Goal: Task Accomplishment & Management: Use online tool/utility

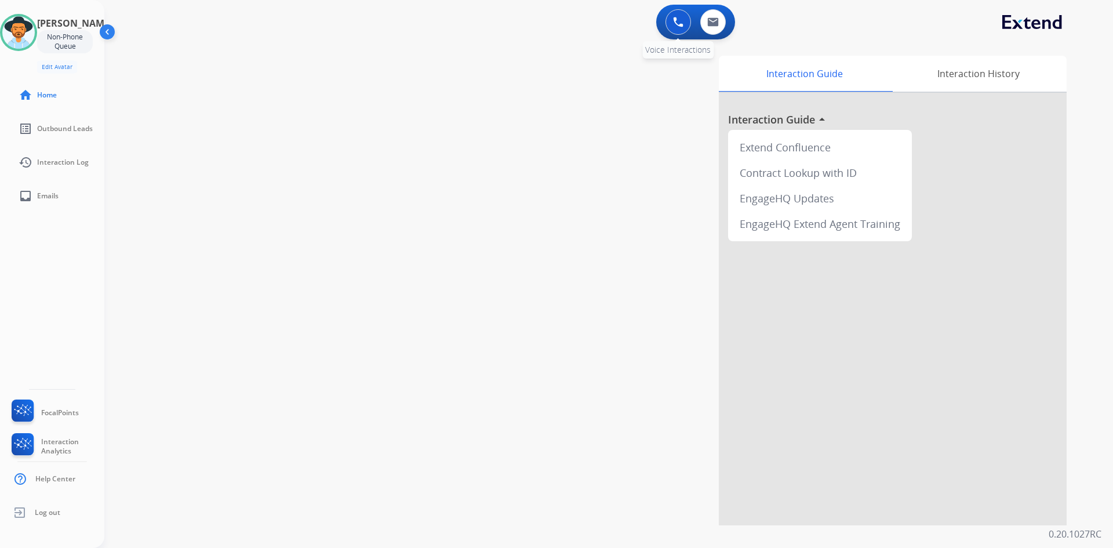
click at [670, 23] on button at bounding box center [677, 21] width 25 height 25
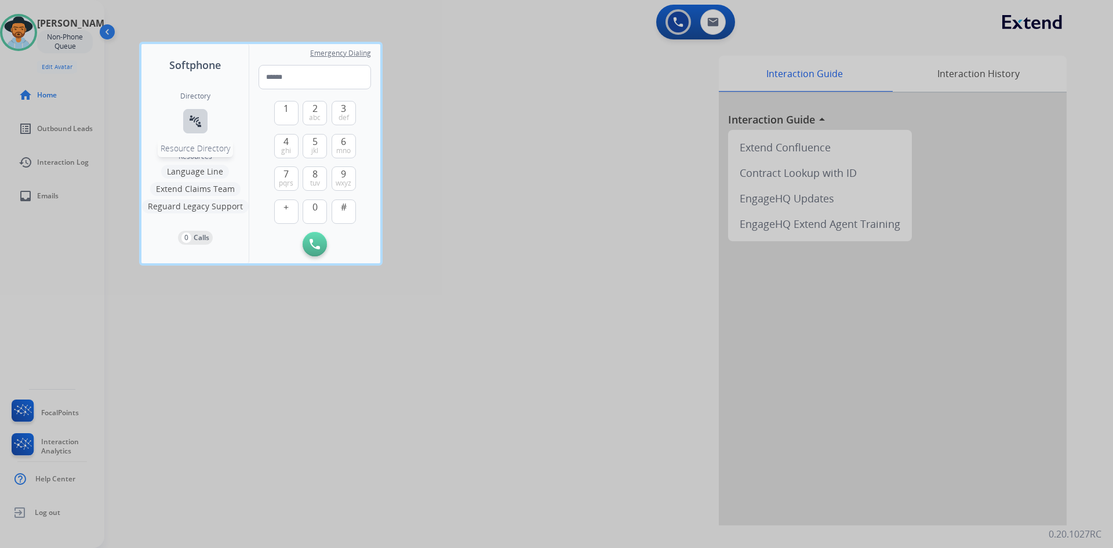
click at [193, 118] on mat-icon "connect_without_contact" at bounding box center [195, 121] width 14 height 14
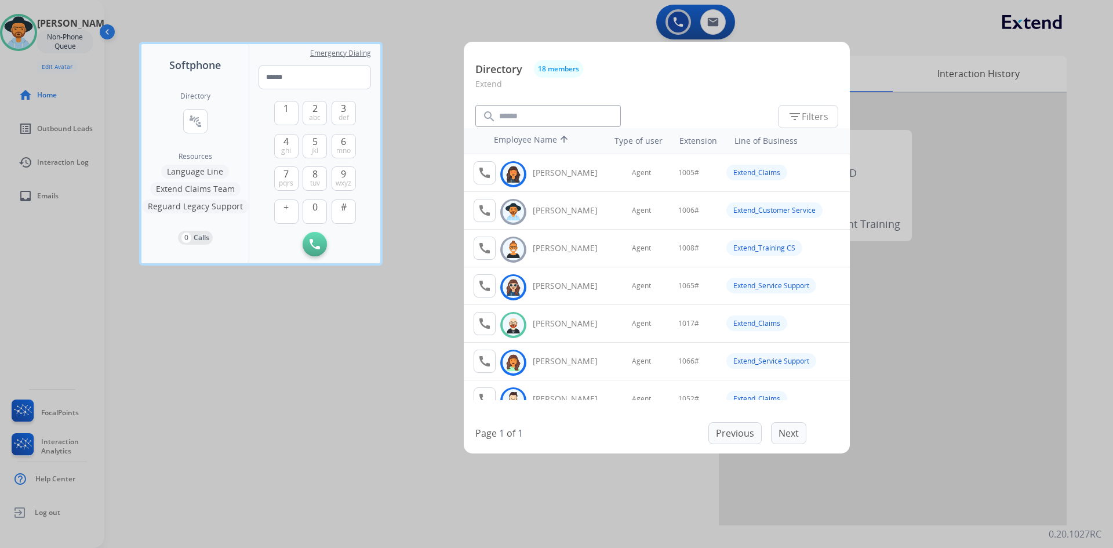
click at [206, 188] on button "Extend Claims Team" at bounding box center [195, 189] width 90 height 14
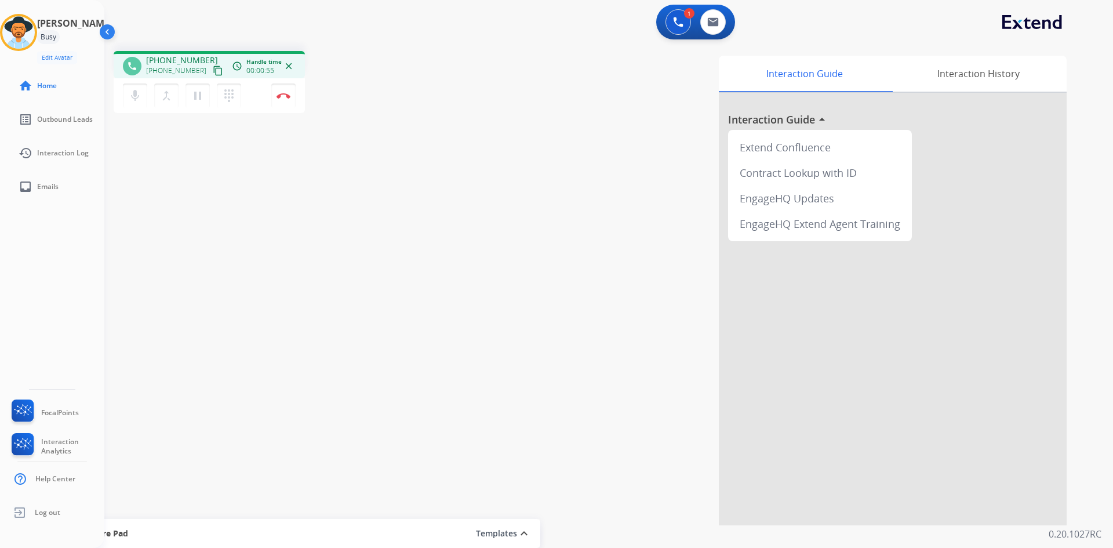
click at [281, 94] on img at bounding box center [283, 96] width 14 height 6
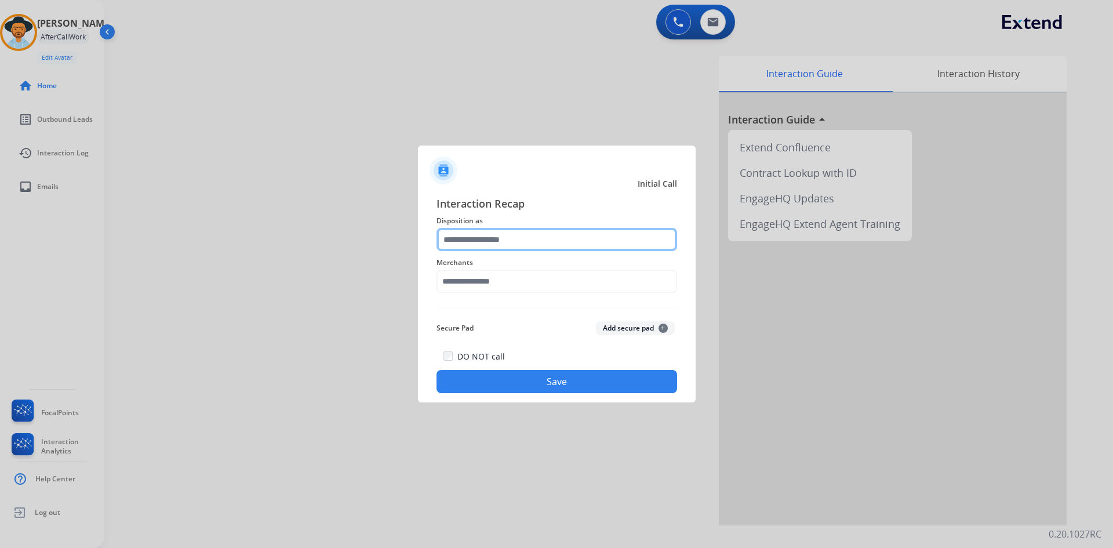
click at [537, 239] on input "text" at bounding box center [556, 239] width 240 height 23
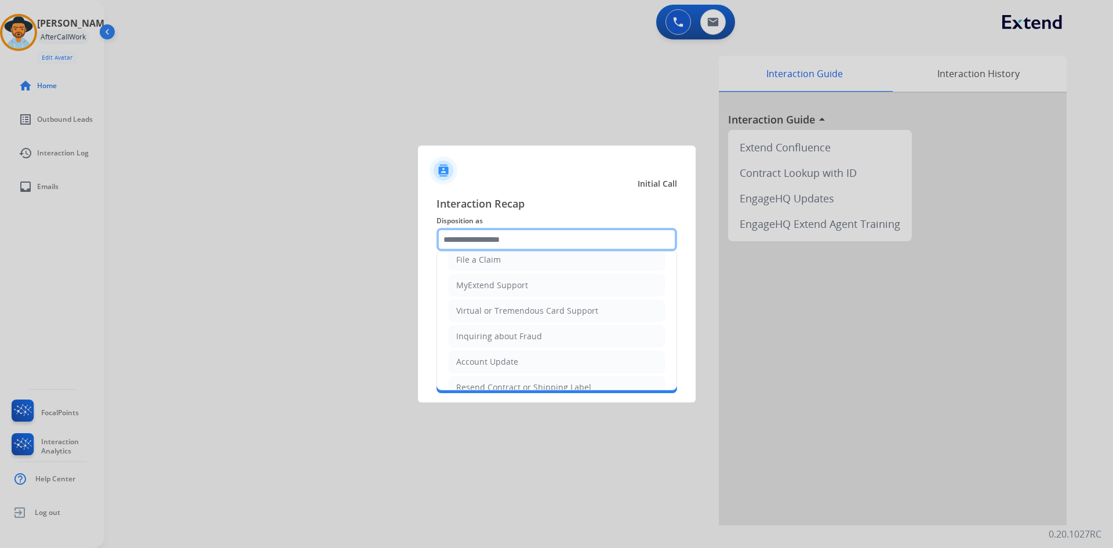
scroll to position [232, 0]
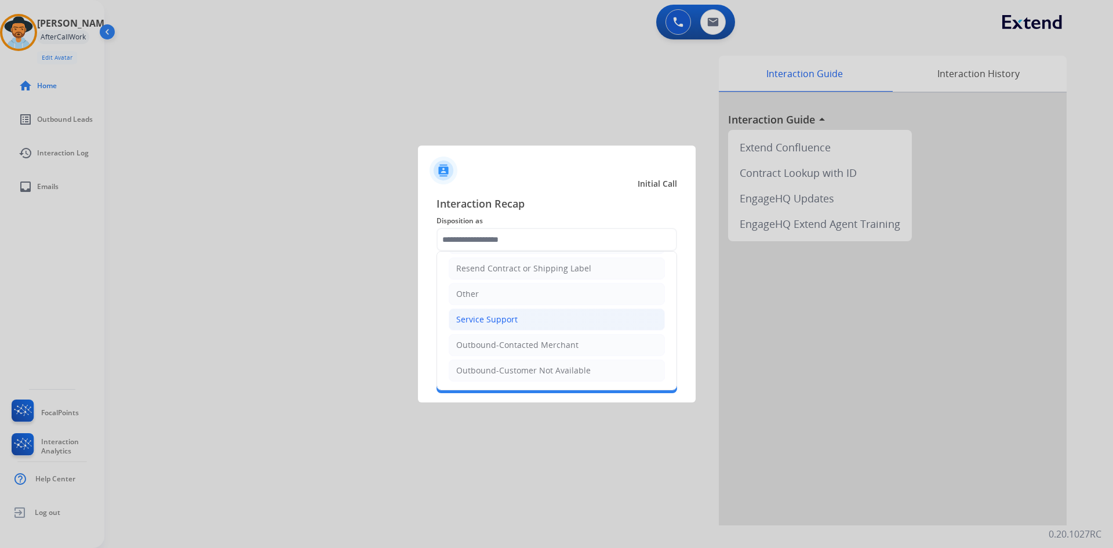
click at [508, 320] on div "Service Support" at bounding box center [486, 319] width 61 height 12
type input "**********"
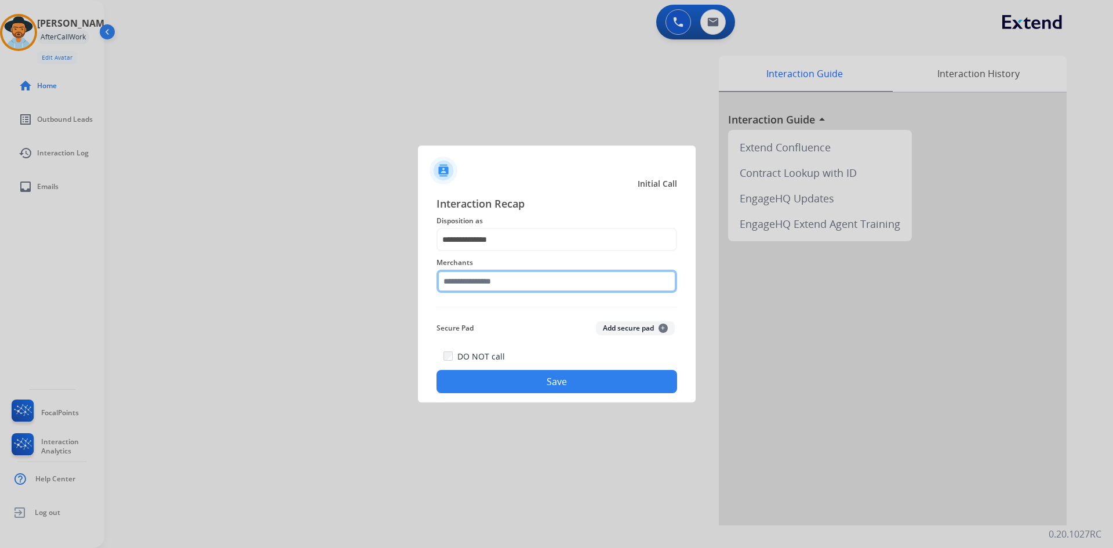
click at [504, 272] on input "text" at bounding box center [556, 280] width 240 height 23
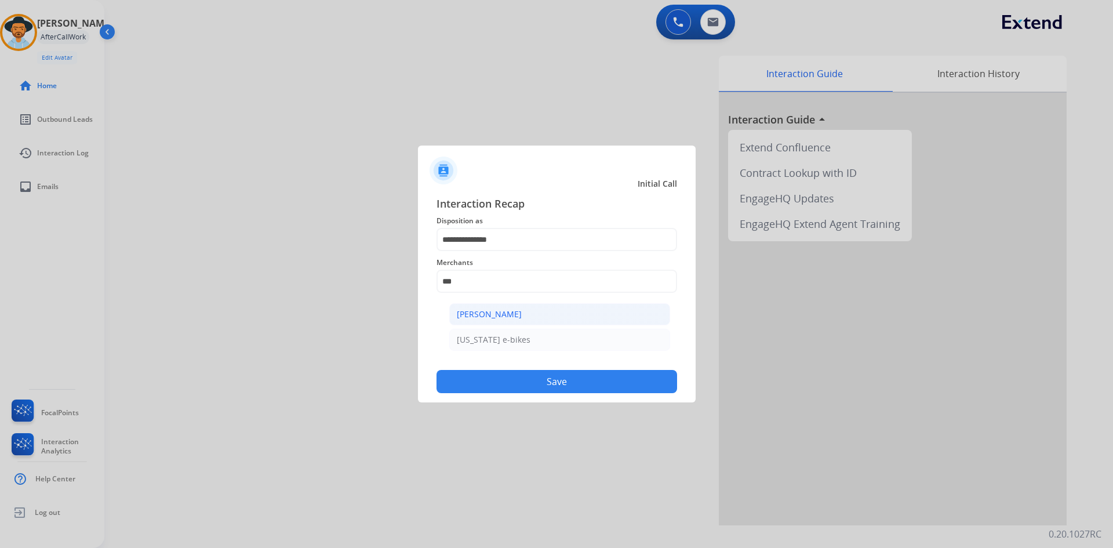
click at [536, 316] on li "[PERSON_NAME]" at bounding box center [559, 314] width 221 height 22
type input "**********"
click at [570, 381] on button "Save" at bounding box center [556, 381] width 240 height 23
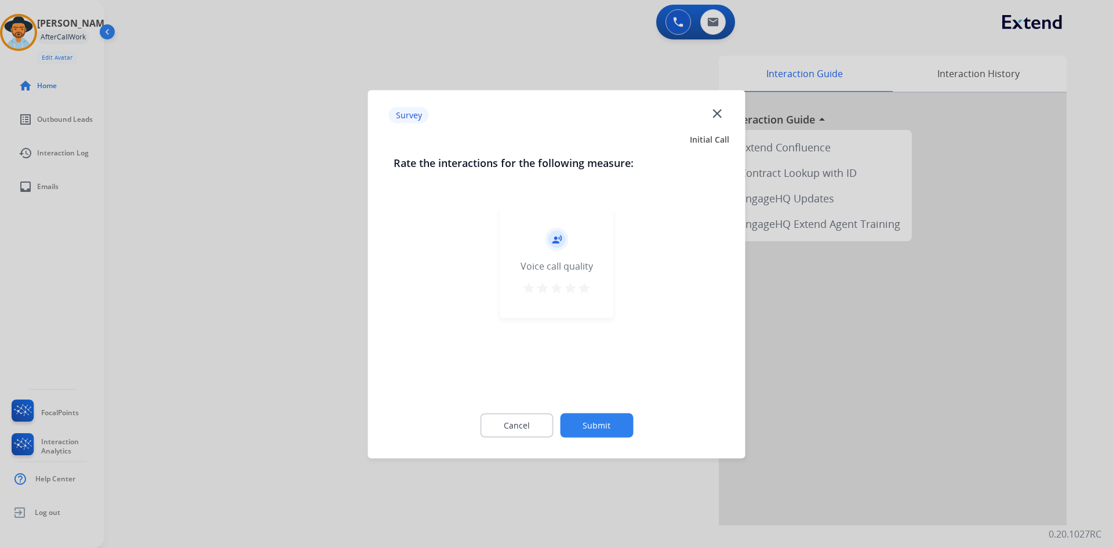
click at [588, 292] on mat-icon "star" at bounding box center [584, 287] width 14 height 14
click at [597, 425] on button "Submit" at bounding box center [596, 425] width 73 height 24
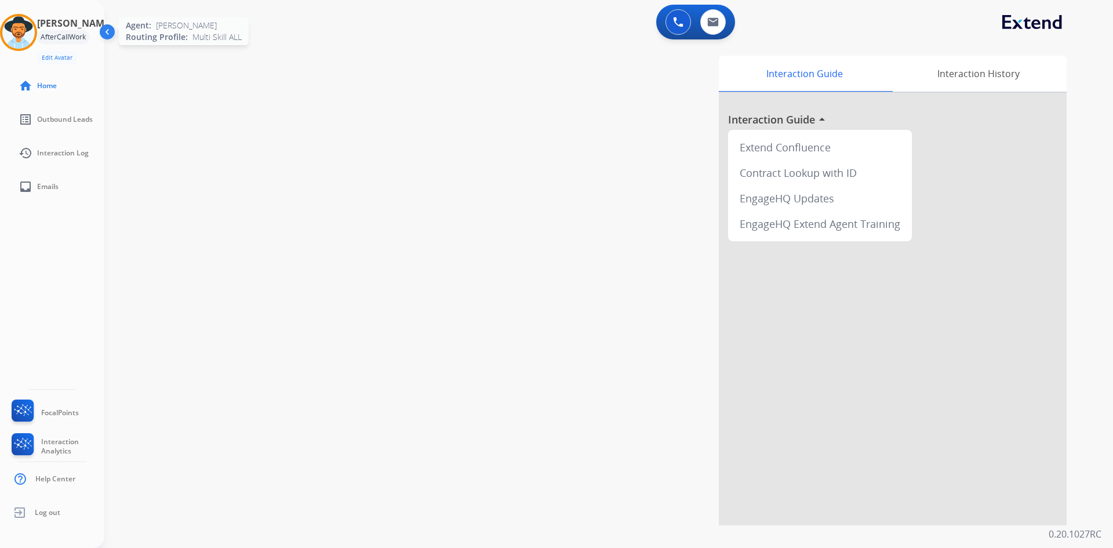
click at [7, 34] on img at bounding box center [18, 32] width 32 height 32
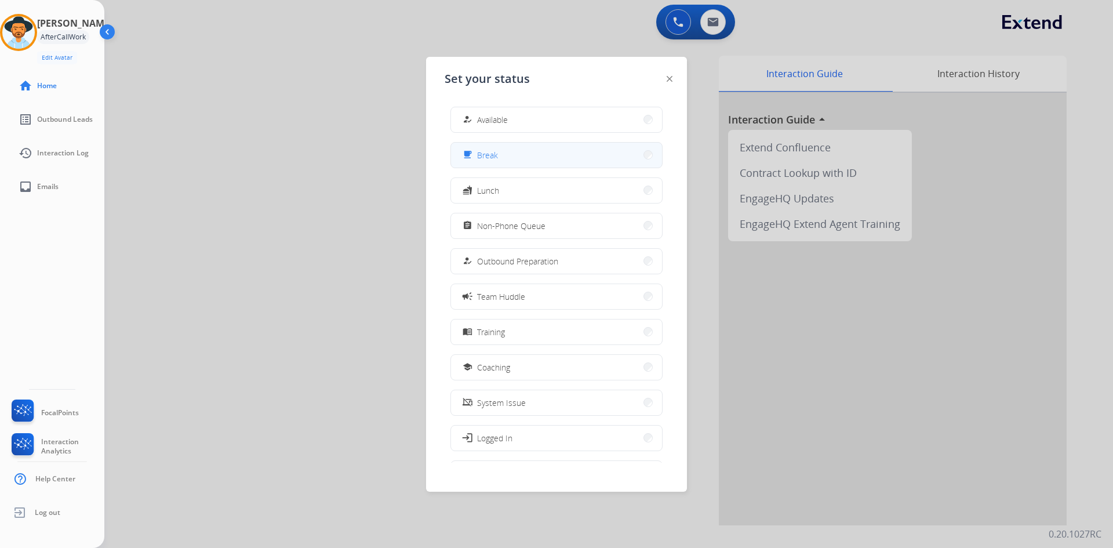
click at [548, 166] on button "free_breakfast Break" at bounding box center [556, 155] width 211 height 25
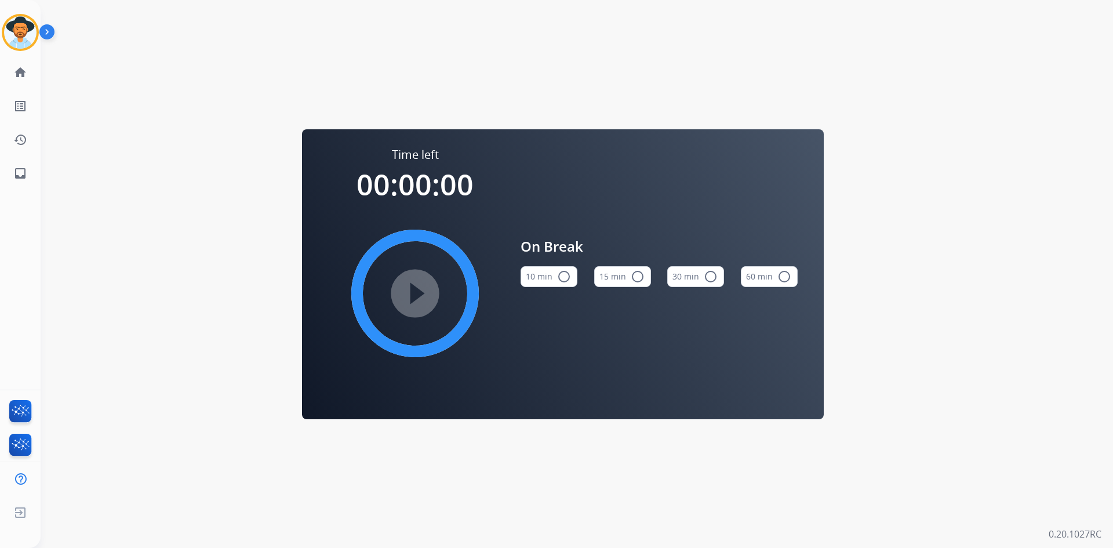
click at [640, 279] on mat-icon "radio_button_unchecked" at bounding box center [637, 276] width 14 height 14
click at [416, 286] on mat-icon "play_circle_filled" at bounding box center [415, 293] width 14 height 14
click at [22, 28] on img at bounding box center [20, 32] width 32 height 32
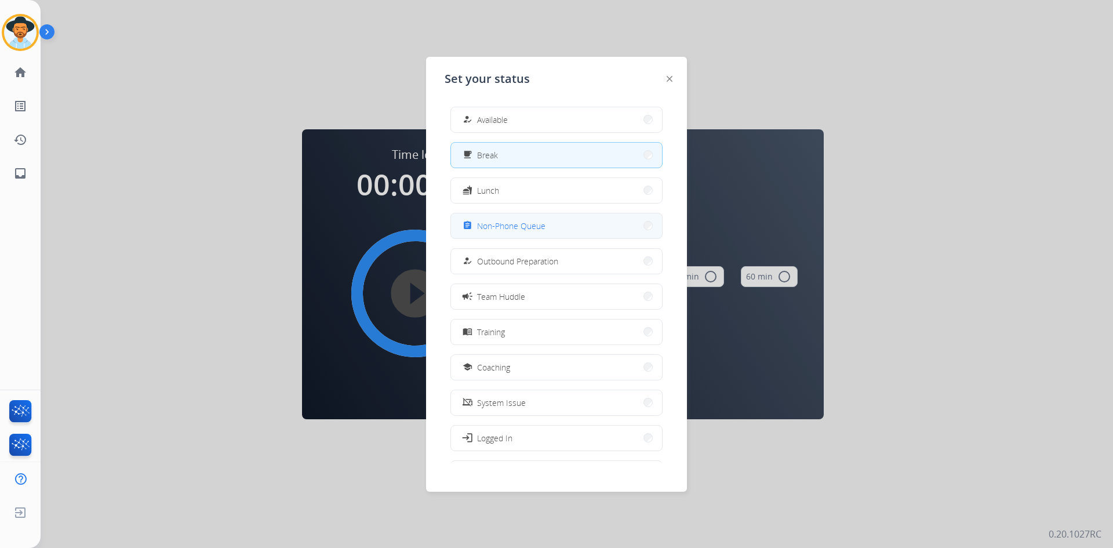
click at [562, 224] on button "assignment Non-Phone Queue" at bounding box center [556, 225] width 211 height 25
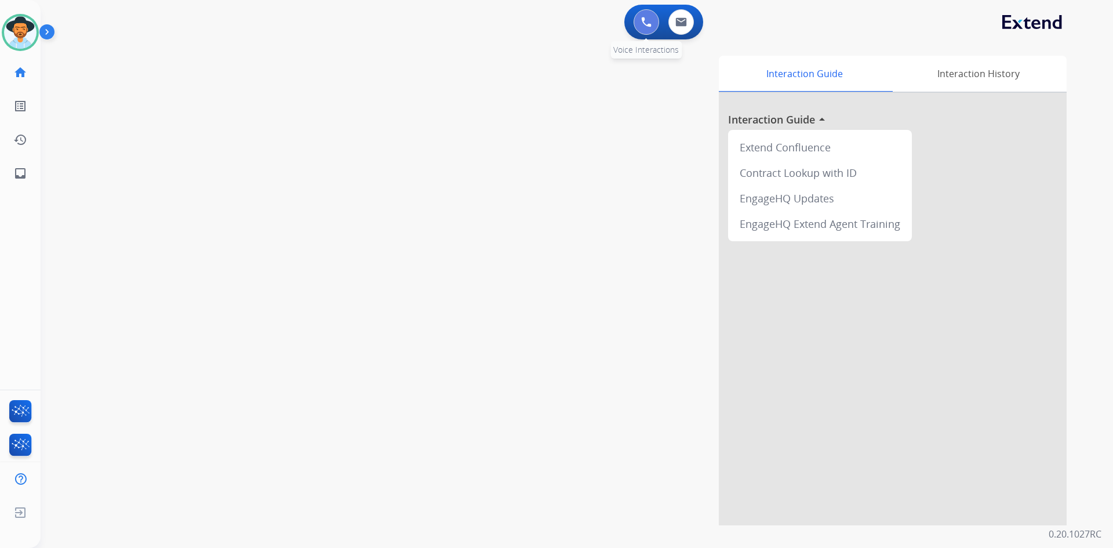
click at [650, 21] on img at bounding box center [646, 22] width 10 height 10
click at [642, 23] on img at bounding box center [646, 22] width 10 height 10
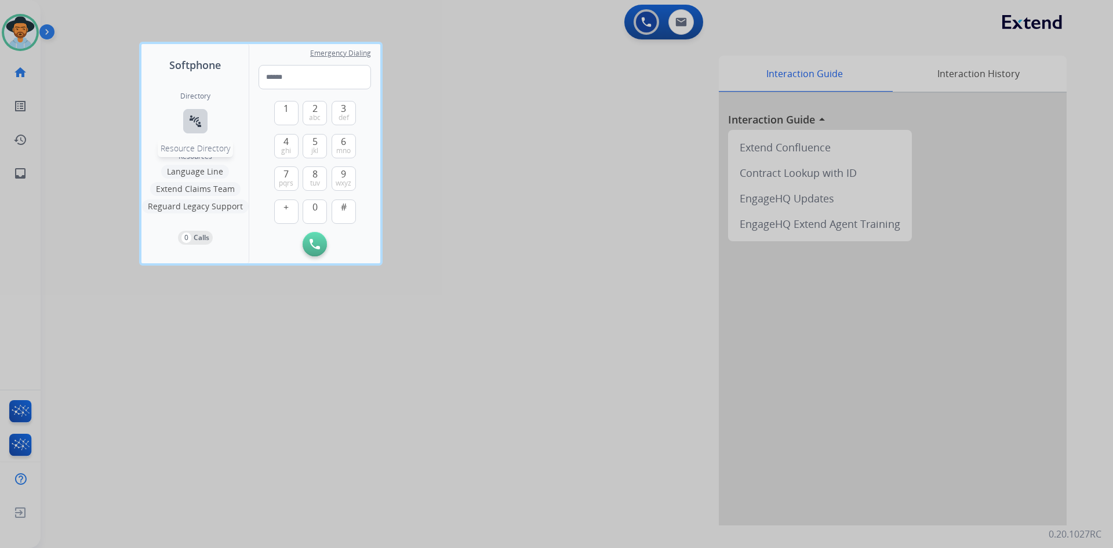
click at [197, 114] on mat-icon "connect_without_contact" at bounding box center [195, 121] width 14 height 14
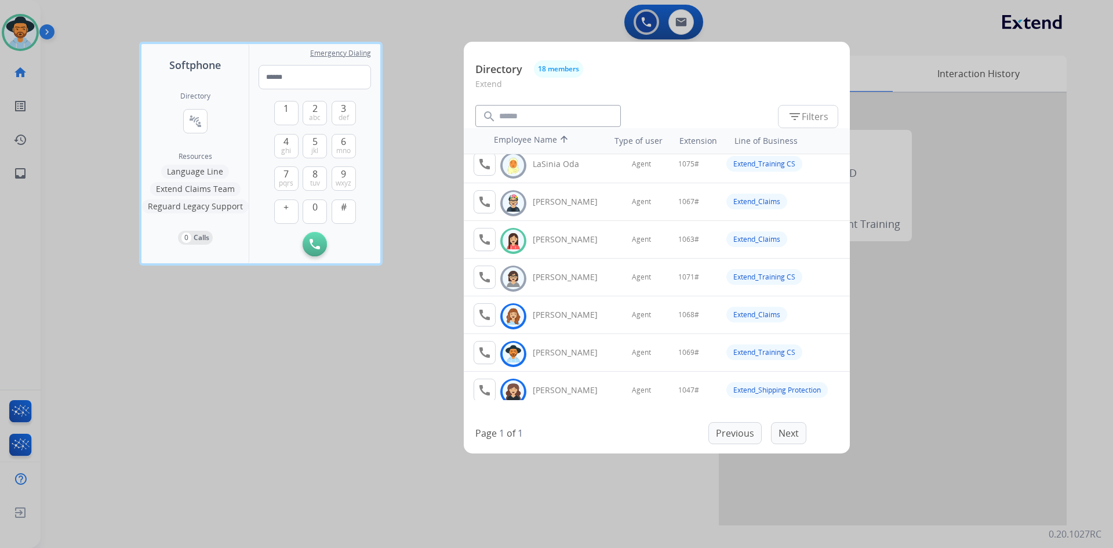
scroll to position [406, 0]
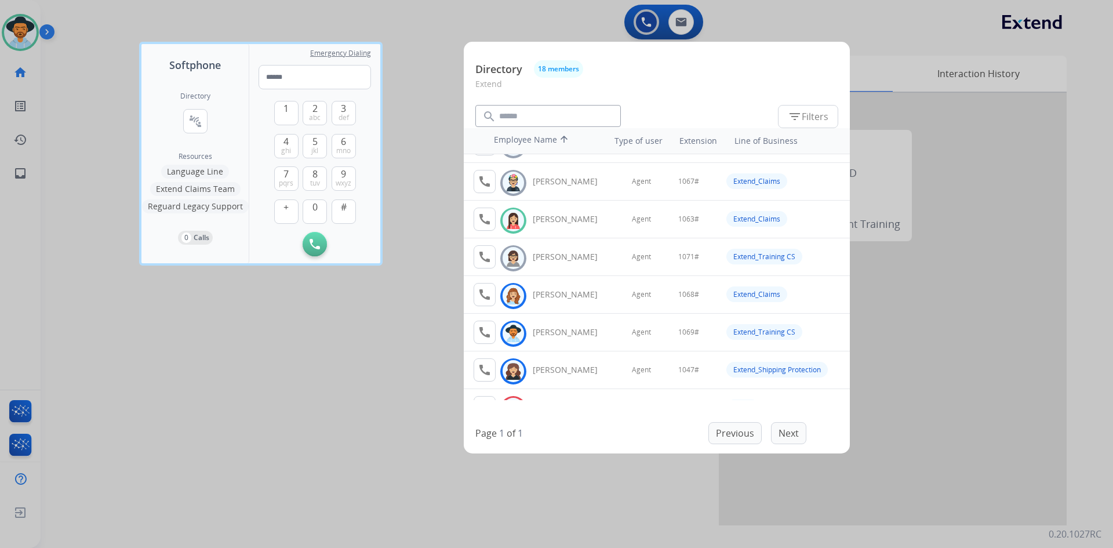
click at [208, 187] on button "Extend Claims Team" at bounding box center [195, 189] width 90 height 14
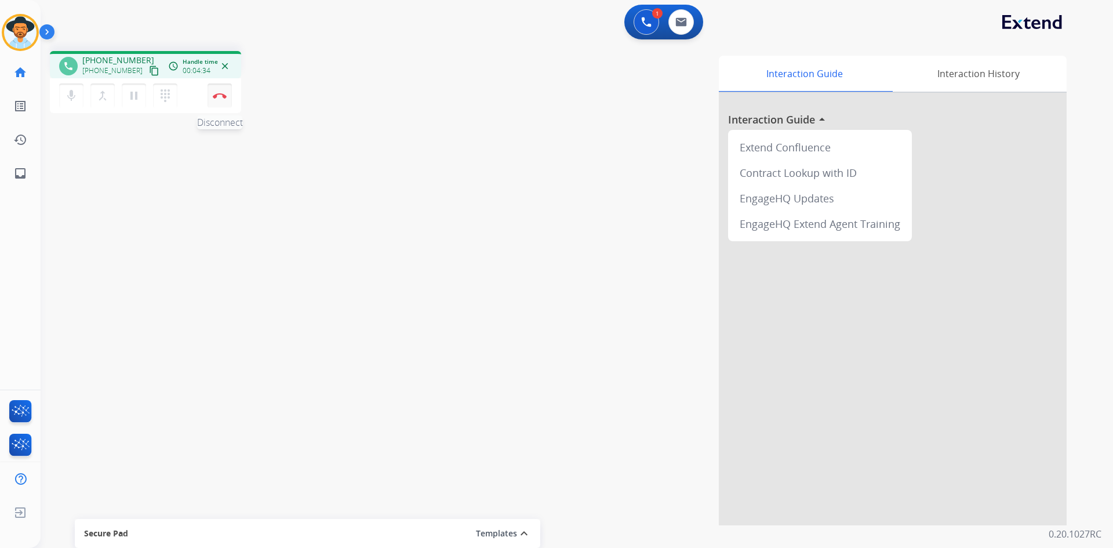
click at [219, 97] on img at bounding box center [220, 96] width 14 height 6
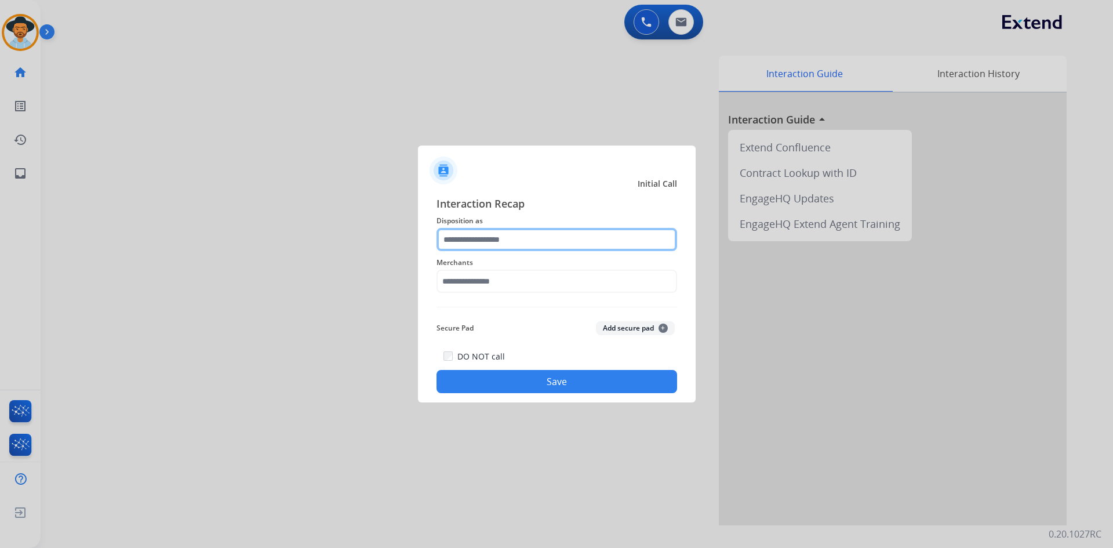
click at [517, 238] on input "text" at bounding box center [556, 239] width 240 height 23
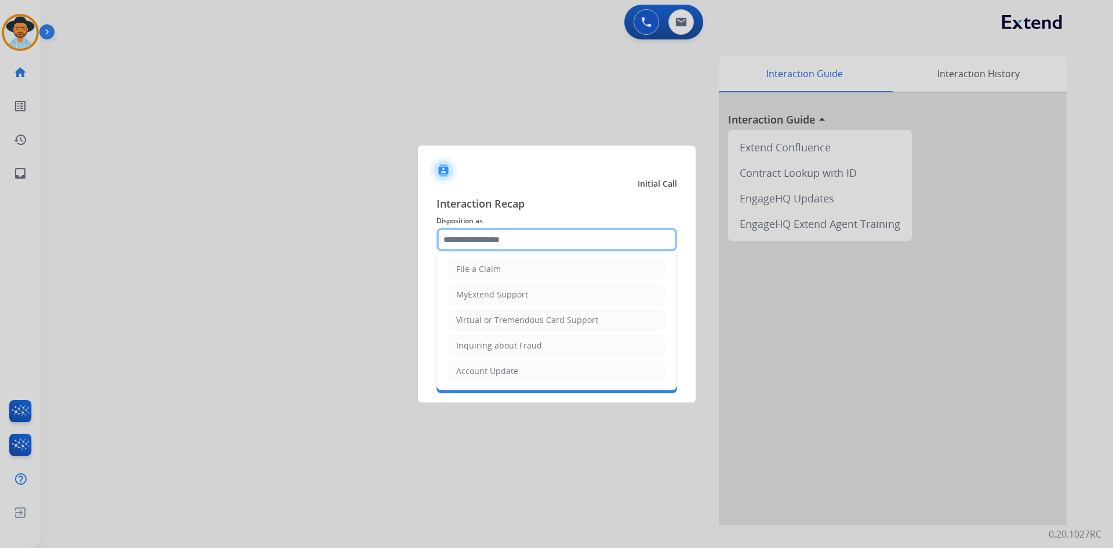
scroll to position [232, 0]
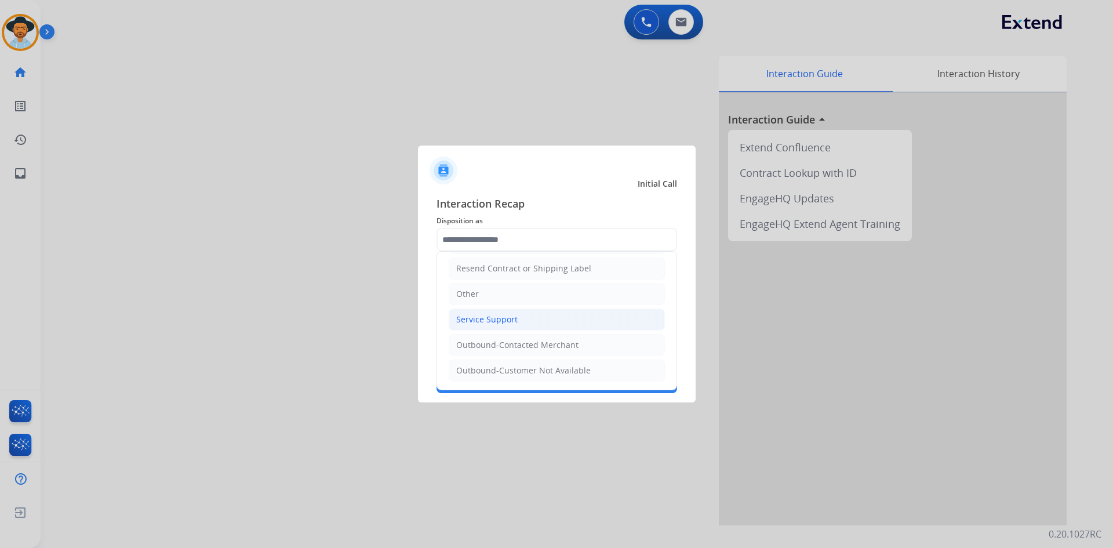
click at [538, 320] on li "Service Support" at bounding box center [556, 319] width 216 height 22
type input "**********"
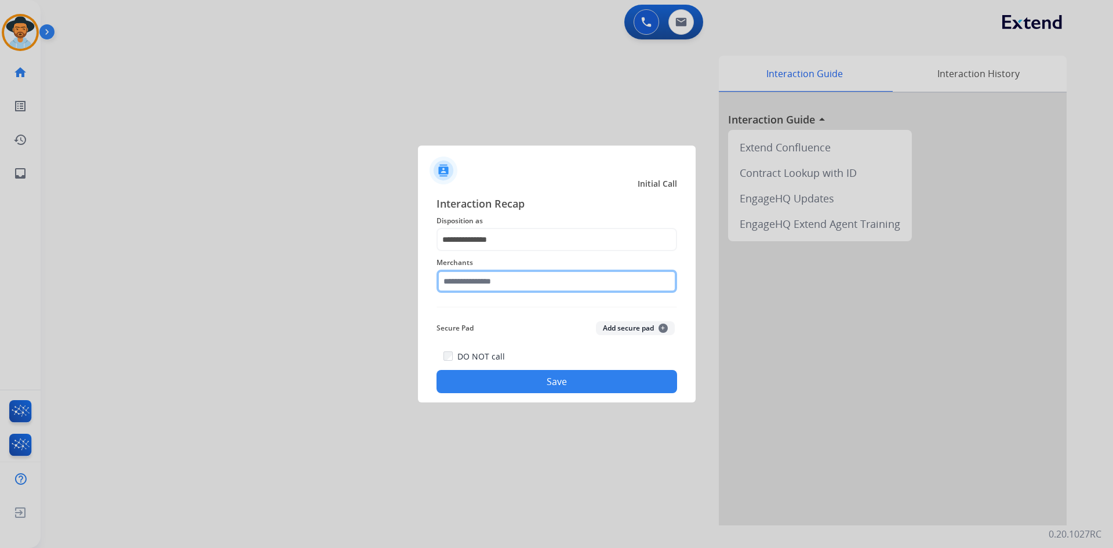
click at [505, 278] on input "text" at bounding box center [556, 280] width 240 height 23
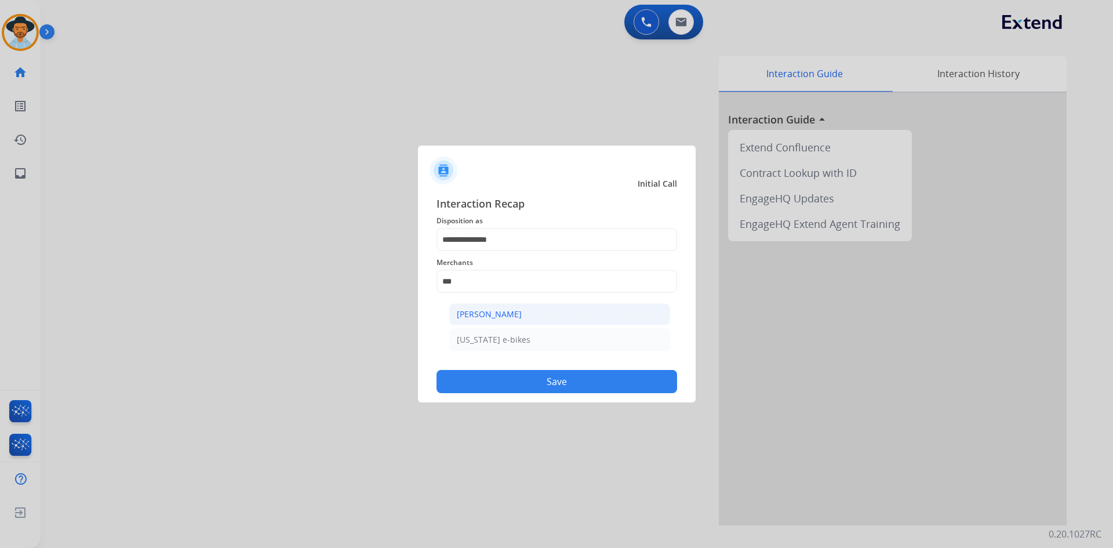
click at [513, 312] on div "[PERSON_NAME]" at bounding box center [489, 314] width 65 height 12
type input "**********"
click at [562, 379] on button "Save" at bounding box center [556, 381] width 240 height 23
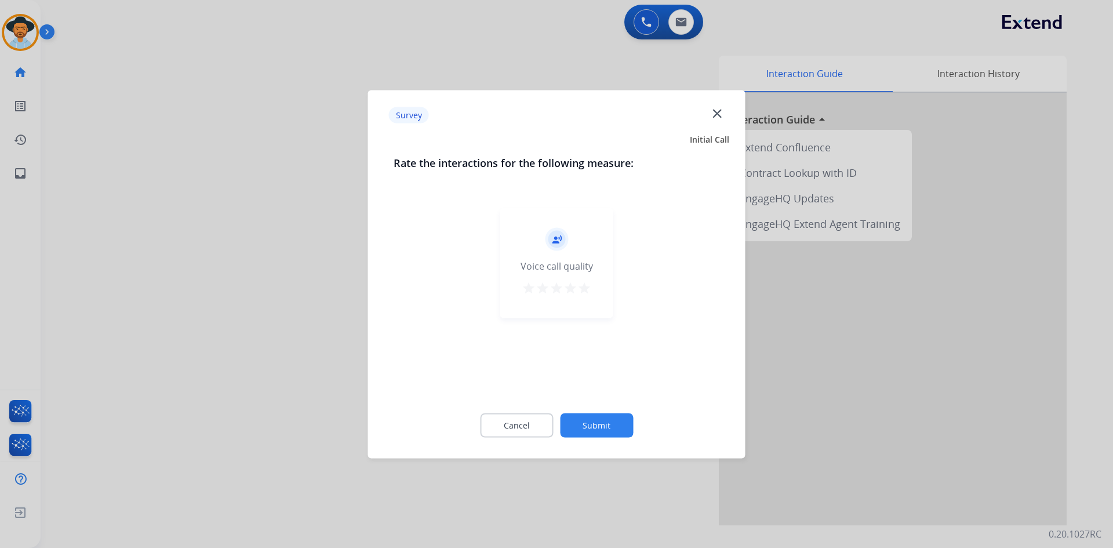
click at [585, 287] on mat-icon "star" at bounding box center [584, 287] width 14 height 14
click at [604, 427] on button "Submit" at bounding box center [596, 425] width 73 height 24
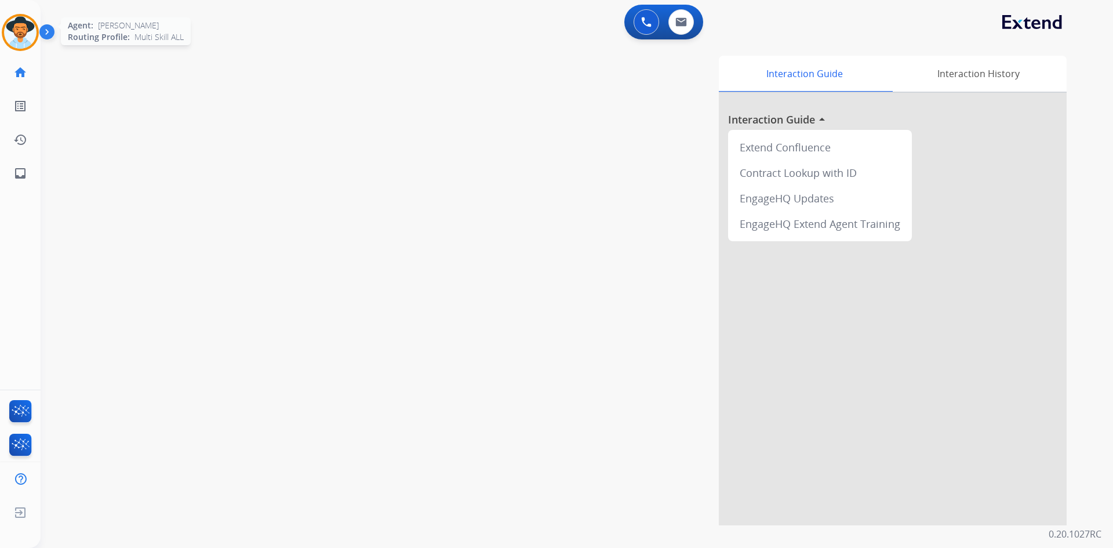
click at [20, 27] on img at bounding box center [20, 32] width 32 height 32
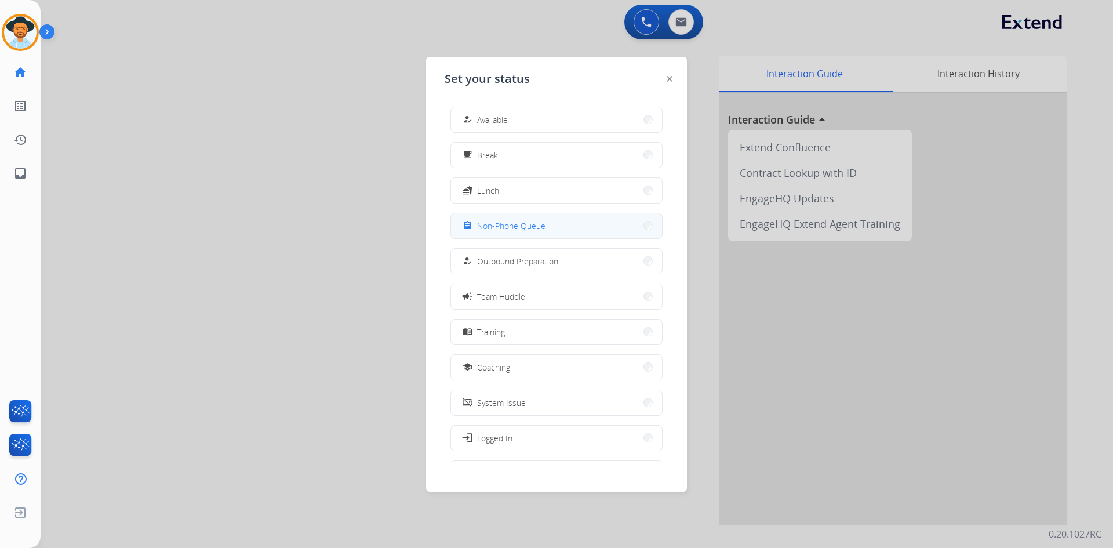
click at [551, 217] on button "assignment Non-Phone Queue" at bounding box center [556, 225] width 211 height 25
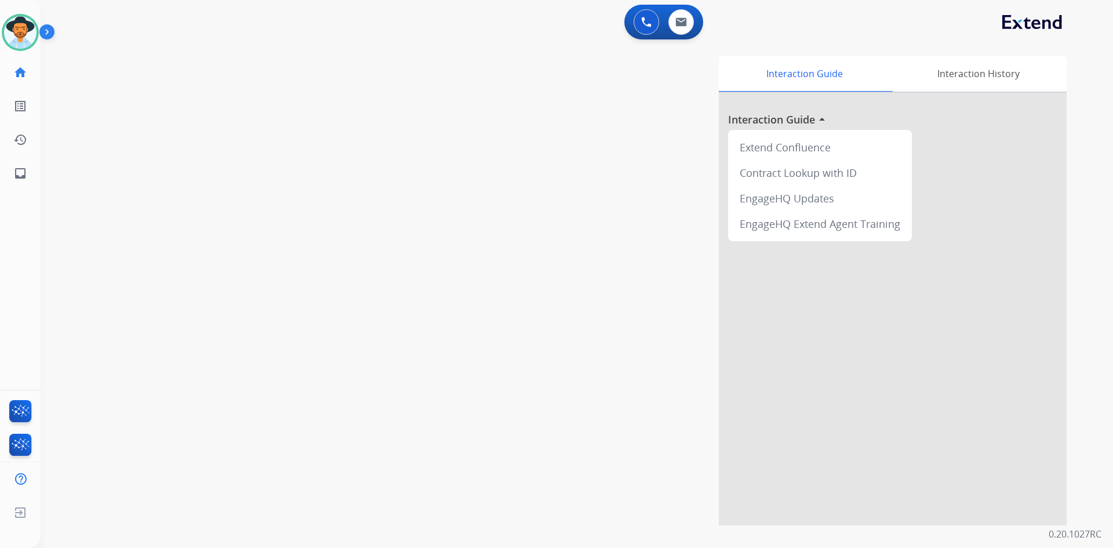
drag, startPoint x: 49, startPoint y: 32, endPoint x: 73, endPoint y: 75, distance: 49.8
click at [49, 32] on img at bounding box center [49, 34] width 20 height 22
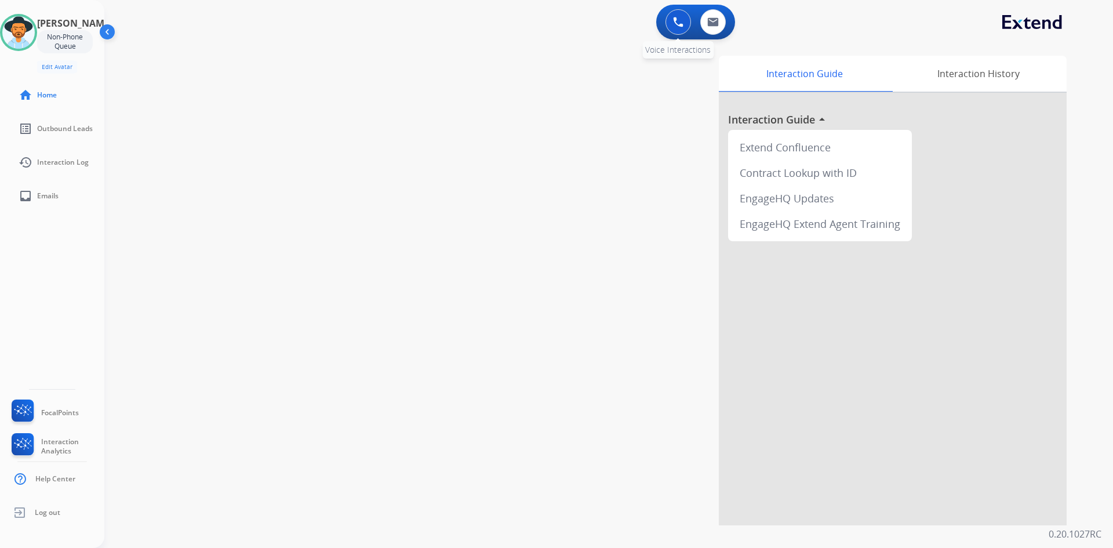
click at [674, 28] on button at bounding box center [677, 21] width 25 height 25
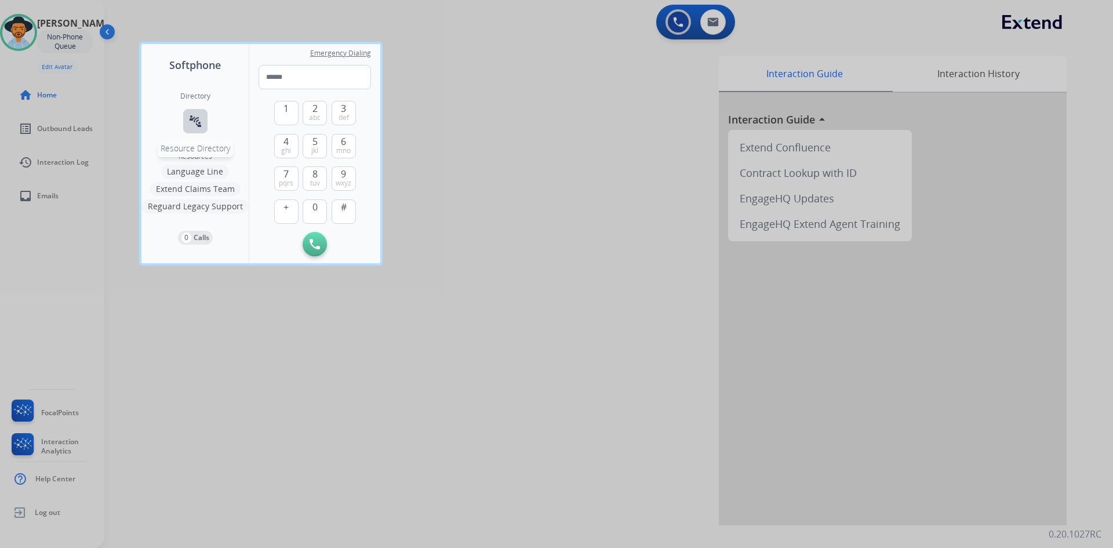
click at [196, 122] on mat-icon "connect_without_contact" at bounding box center [195, 121] width 14 height 14
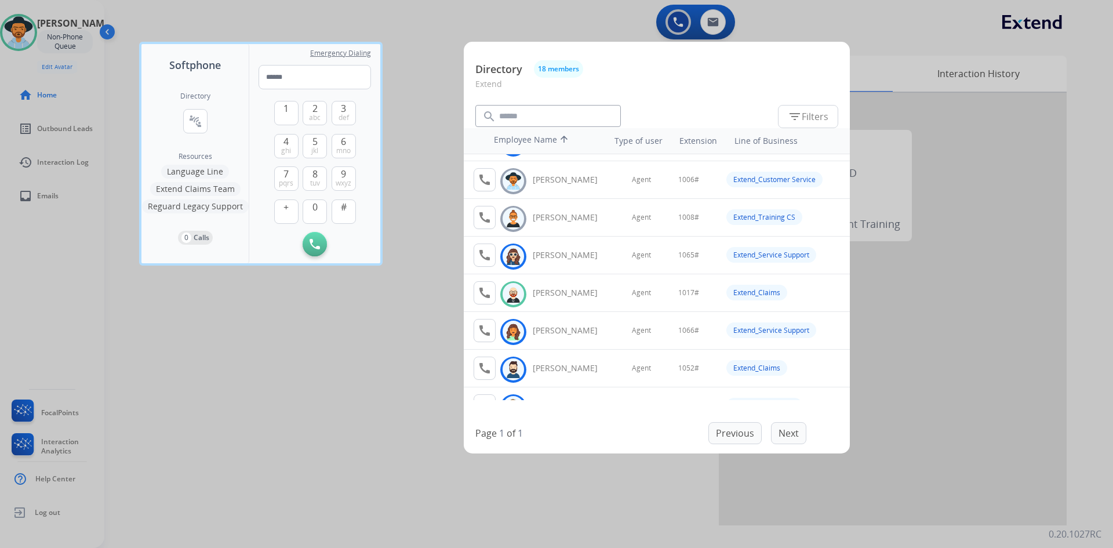
scroll to position [58, 0]
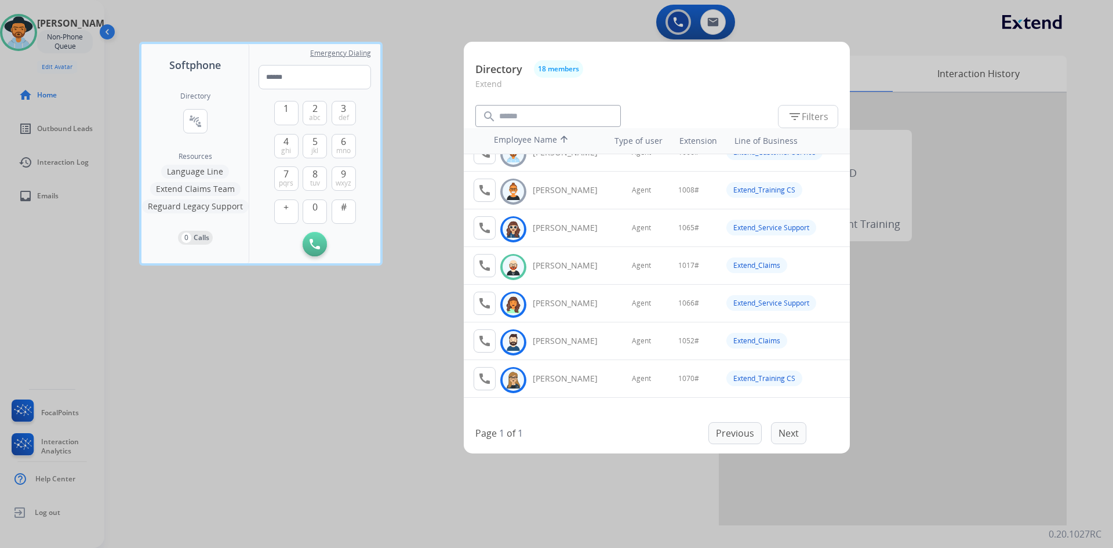
click at [244, 443] on div at bounding box center [556, 274] width 1113 height 548
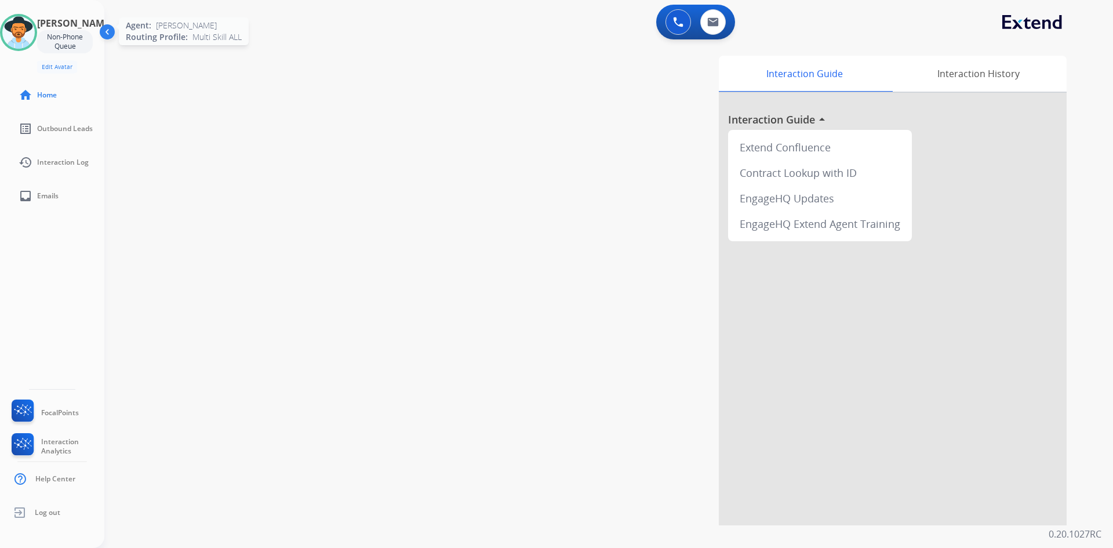
click at [28, 32] on img at bounding box center [18, 32] width 32 height 32
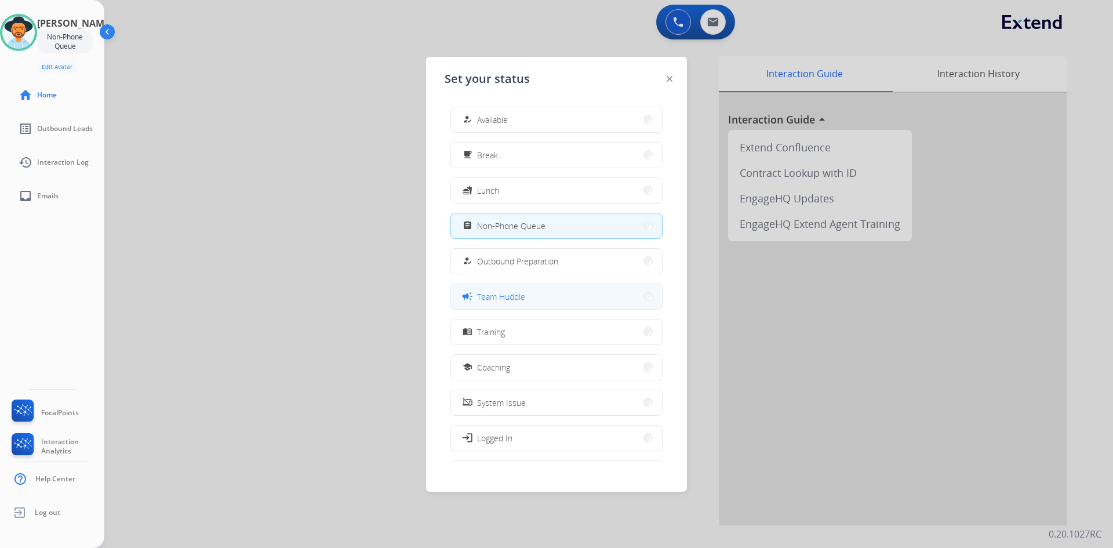
click at [573, 300] on button "campaign Team Huddle" at bounding box center [556, 296] width 211 height 25
